Goal: Task Accomplishment & Management: Use online tool/utility

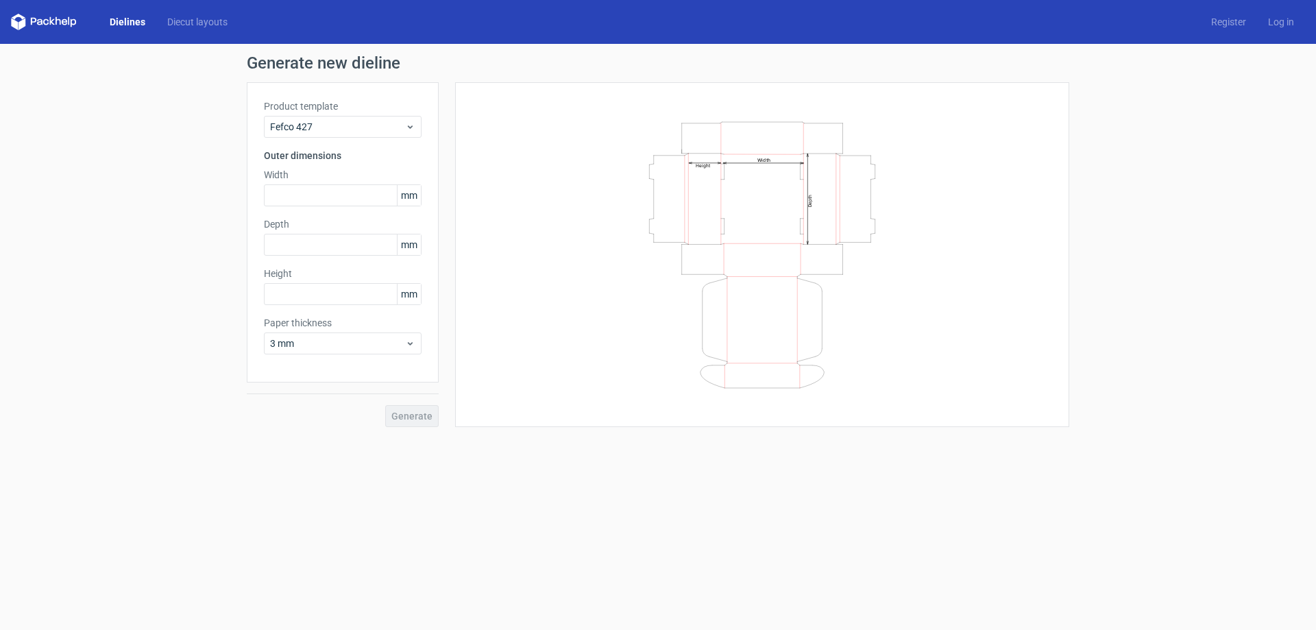
click at [51, 19] on polygon at bounding box center [51, 21] width 5 height 8
click at [60, 23] on icon at bounding box center [58, 21] width 5 height 8
click at [114, 23] on link "Dielines" at bounding box center [128, 22] width 58 height 14
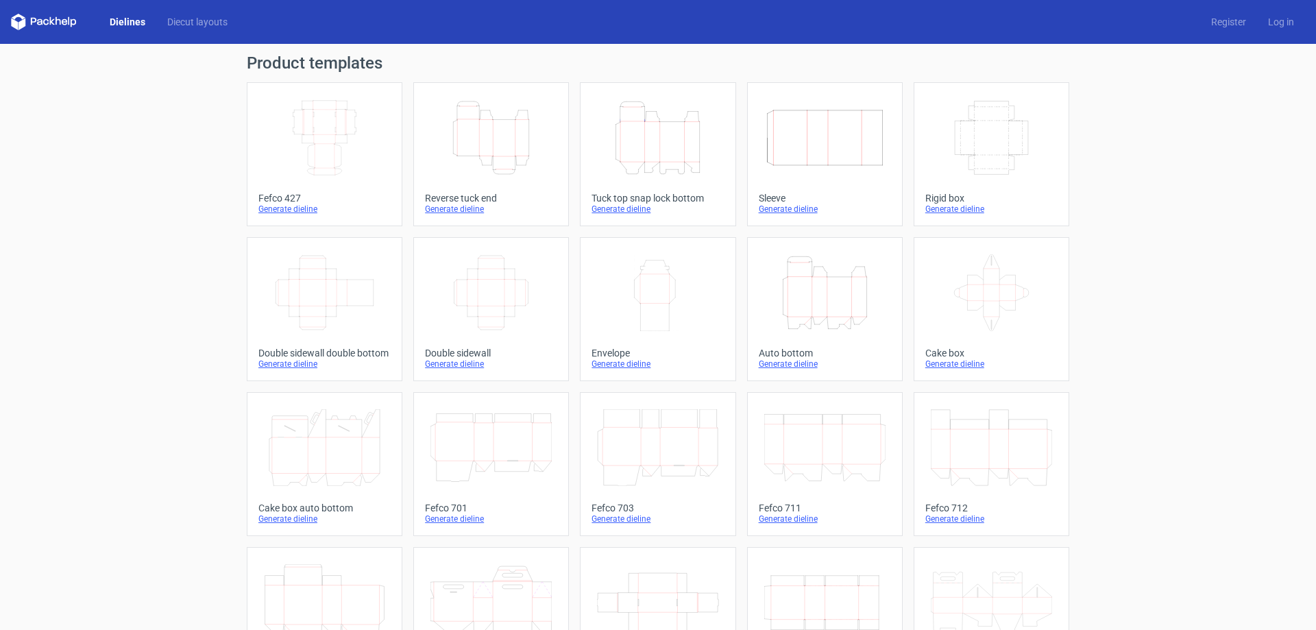
click at [454, 209] on div "Generate dieline" at bounding box center [491, 209] width 132 height 11
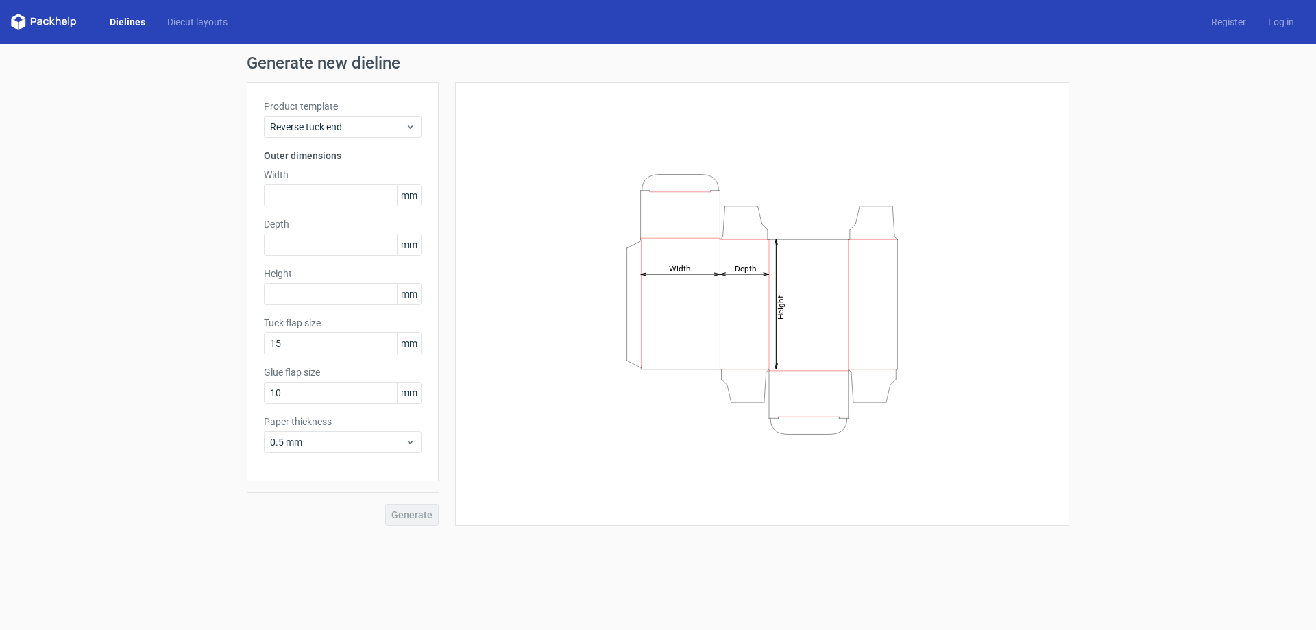
click at [405, 200] on span "mm" at bounding box center [409, 195] width 24 height 21
click at [308, 194] on input "text" at bounding box center [343, 195] width 158 height 22
paste input "254"
drag, startPoint x: 306, startPoint y: 202, endPoint x: 81, endPoint y: 198, distance: 224.8
click at [81, 198] on div "Generate new dieline Product template Reverse tuck end Outer dimensions Width 2…" at bounding box center [658, 290] width 1316 height 493
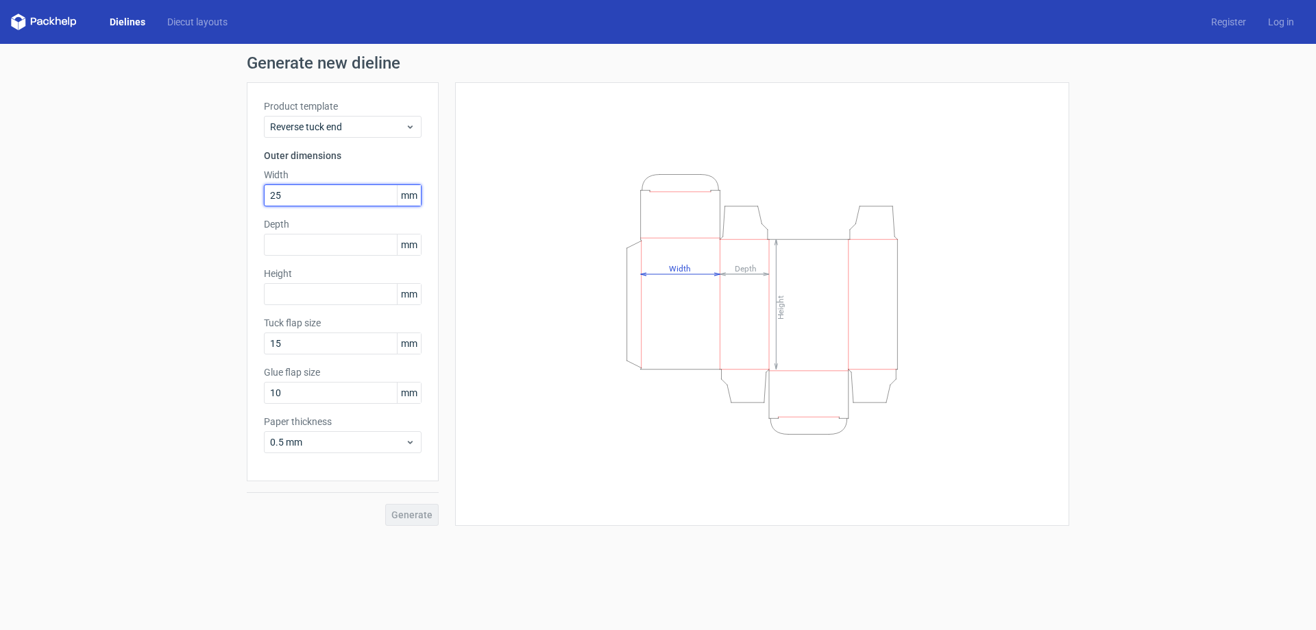
type input "25"
click at [318, 243] on input "text" at bounding box center [343, 245] width 158 height 22
drag, startPoint x: 318, startPoint y: 243, endPoint x: 147, endPoint y: 245, distance: 171.4
click at [147, 245] on div "Generate new dieline Product template Reverse tuck end Outer dimensions Width 2…" at bounding box center [658, 290] width 1316 height 493
type input "19"
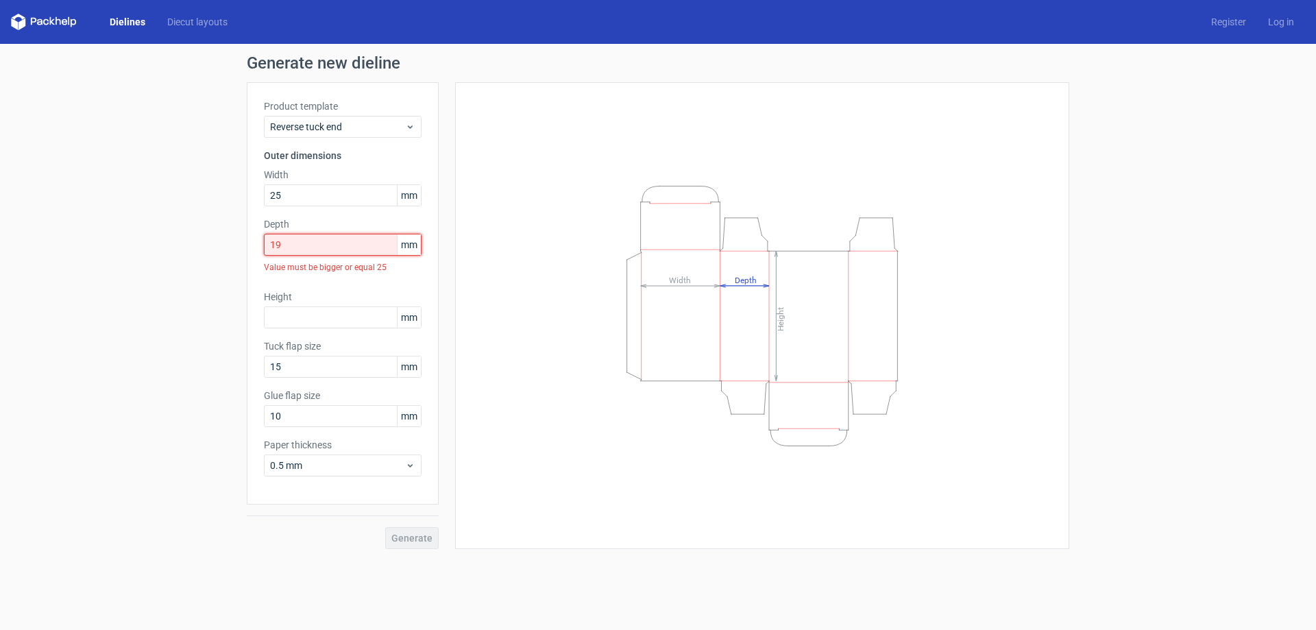
drag, startPoint x: 297, startPoint y: 249, endPoint x: 223, endPoint y: 259, distance: 74.7
click at [223, 259] on div "Generate new dieline Product template Reverse tuck end Outer dimensions Width 2…" at bounding box center [658, 302] width 1316 height 516
click at [304, 312] on input "text" at bounding box center [343, 317] width 158 height 22
click at [314, 313] on input "text" at bounding box center [343, 317] width 158 height 22
type input "90"
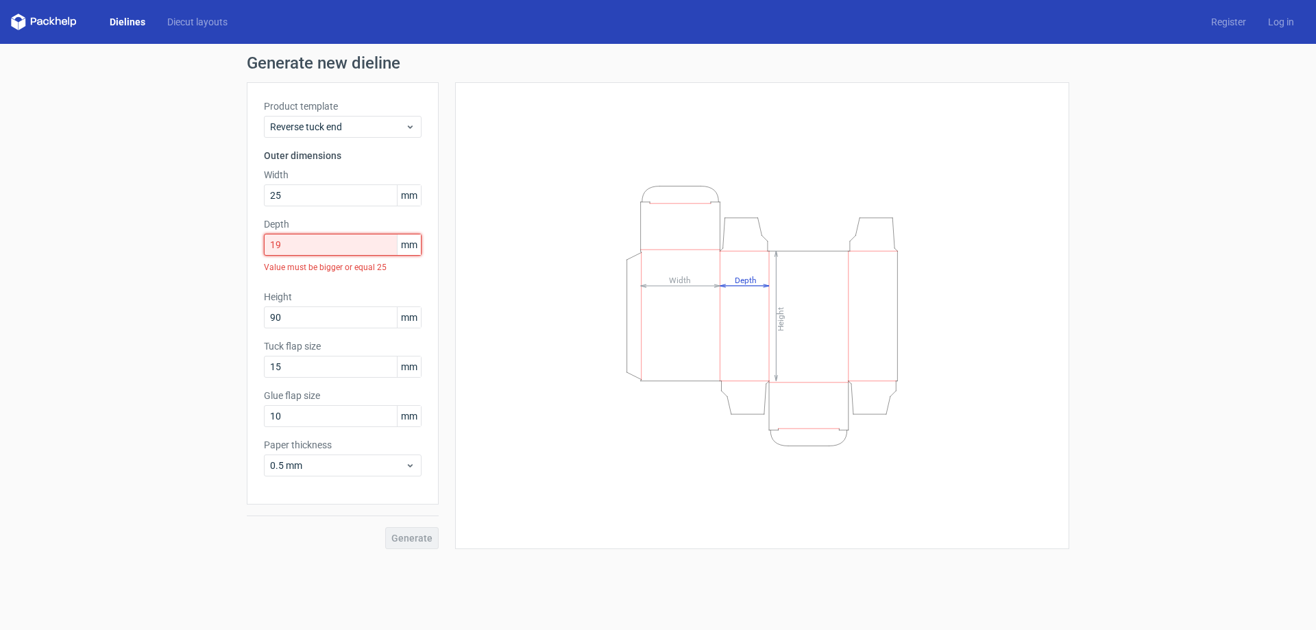
drag, startPoint x: 297, startPoint y: 249, endPoint x: 195, endPoint y: 251, distance: 102.1
click at [195, 251] on div "Generate new dieline Product template Reverse tuck end Outer dimensions Width 2…" at bounding box center [658, 302] width 1316 height 516
drag, startPoint x: 339, startPoint y: 242, endPoint x: 134, endPoint y: 272, distance: 207.1
click at [134, 272] on div "Generate new dieline Product template Reverse tuck end Outer dimensions Width 2…" at bounding box center [658, 302] width 1316 height 516
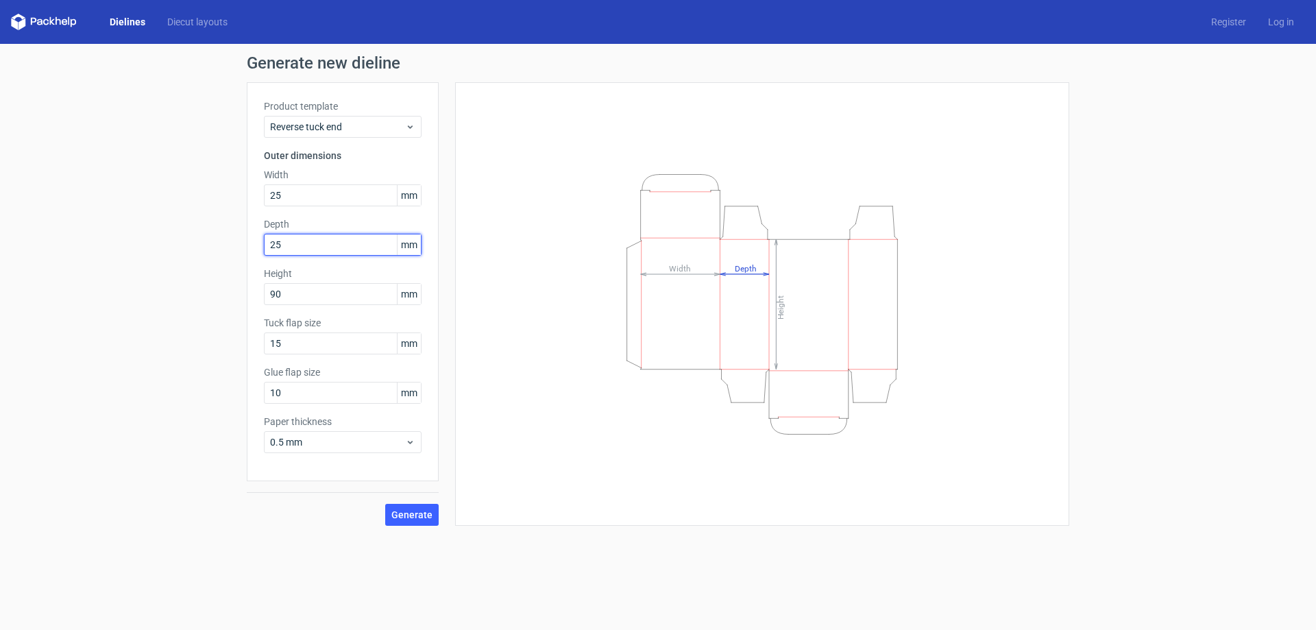
type input "25"
click at [419, 518] on span "Generate" at bounding box center [411, 515] width 41 height 10
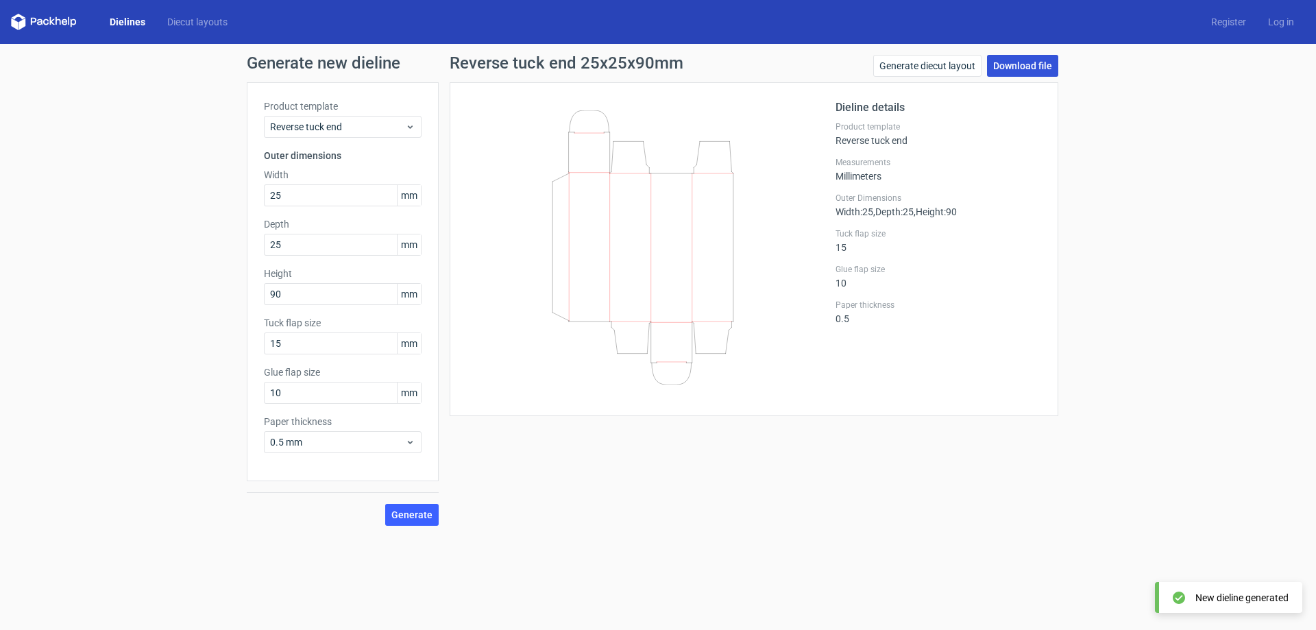
click at [1029, 72] on link "Download file" at bounding box center [1022, 66] width 71 height 22
